Goal: Information Seeking & Learning: Learn about a topic

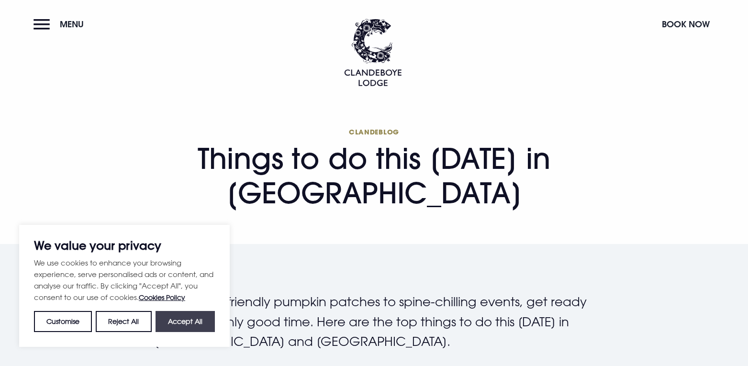
click at [184, 319] on button "Accept All" at bounding box center [185, 321] width 59 height 21
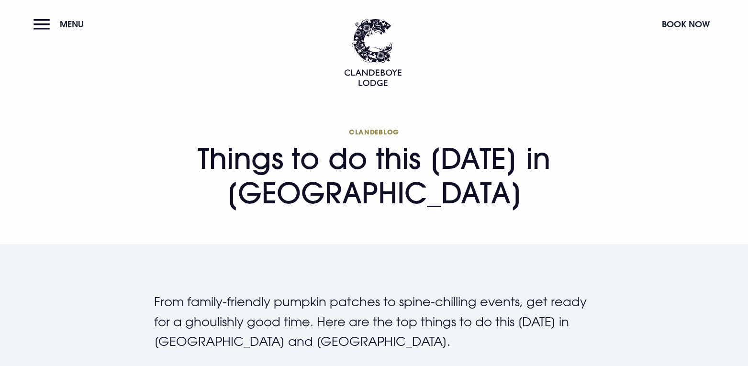
checkbox input "true"
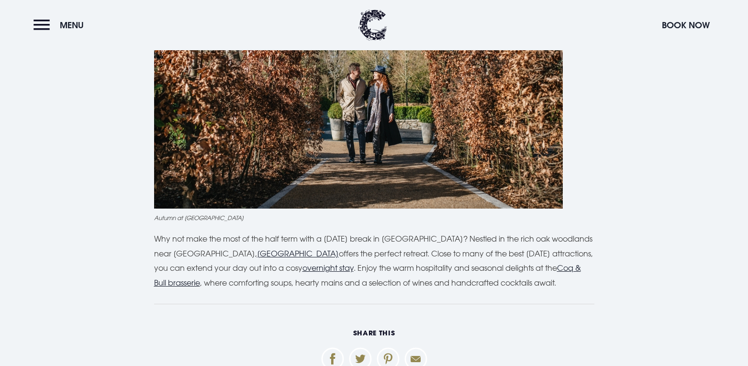
scroll to position [2584, 0]
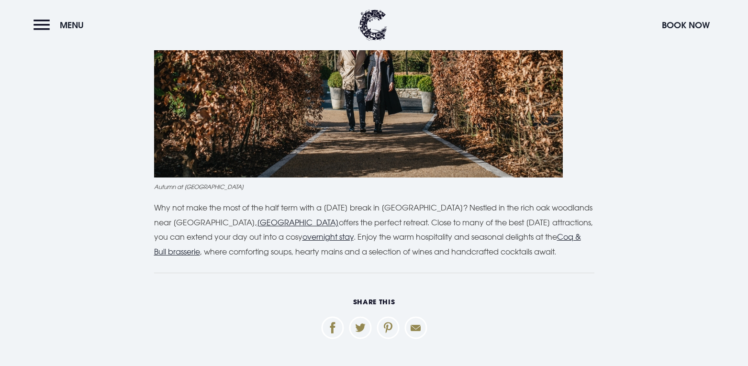
click at [304, 220] on u "Clandeboye Lodge" at bounding box center [298, 223] width 82 height 10
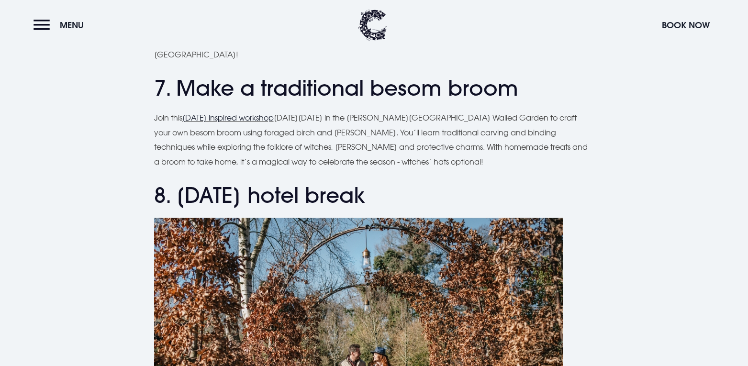
scroll to position [2249, 0]
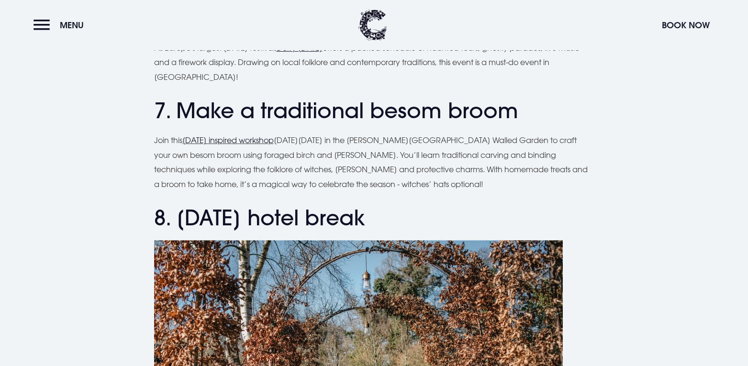
click at [265, 141] on link "Halloween inspired workshop" at bounding box center [227, 140] width 91 height 10
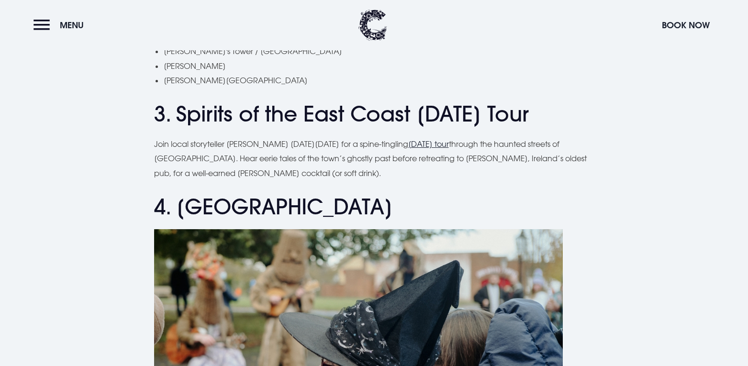
scroll to position [1292, 0]
